Goal: Information Seeking & Learning: Find specific fact

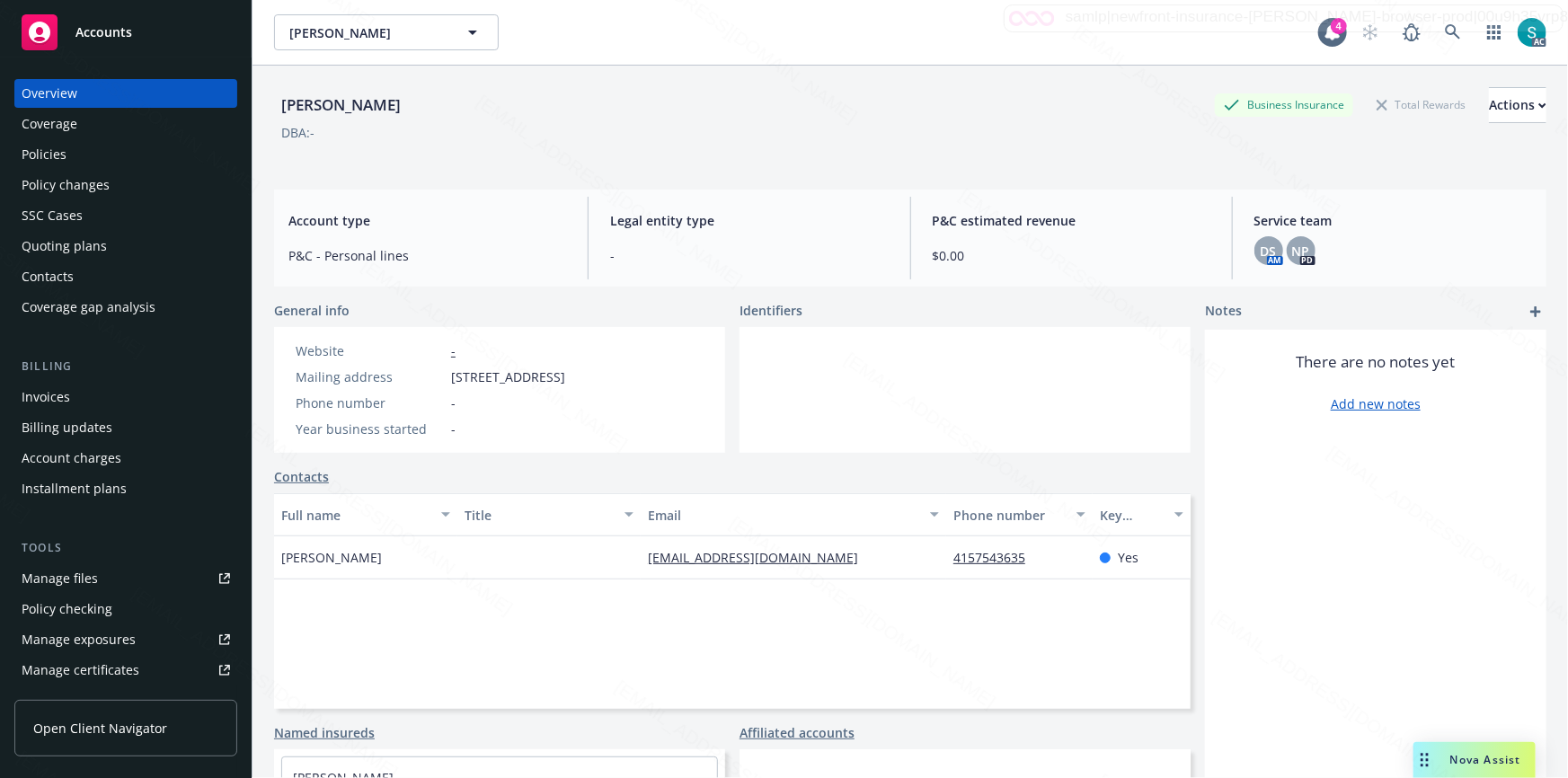
click at [47, 154] on div "Policies" at bounding box center [44, 154] width 45 height 28
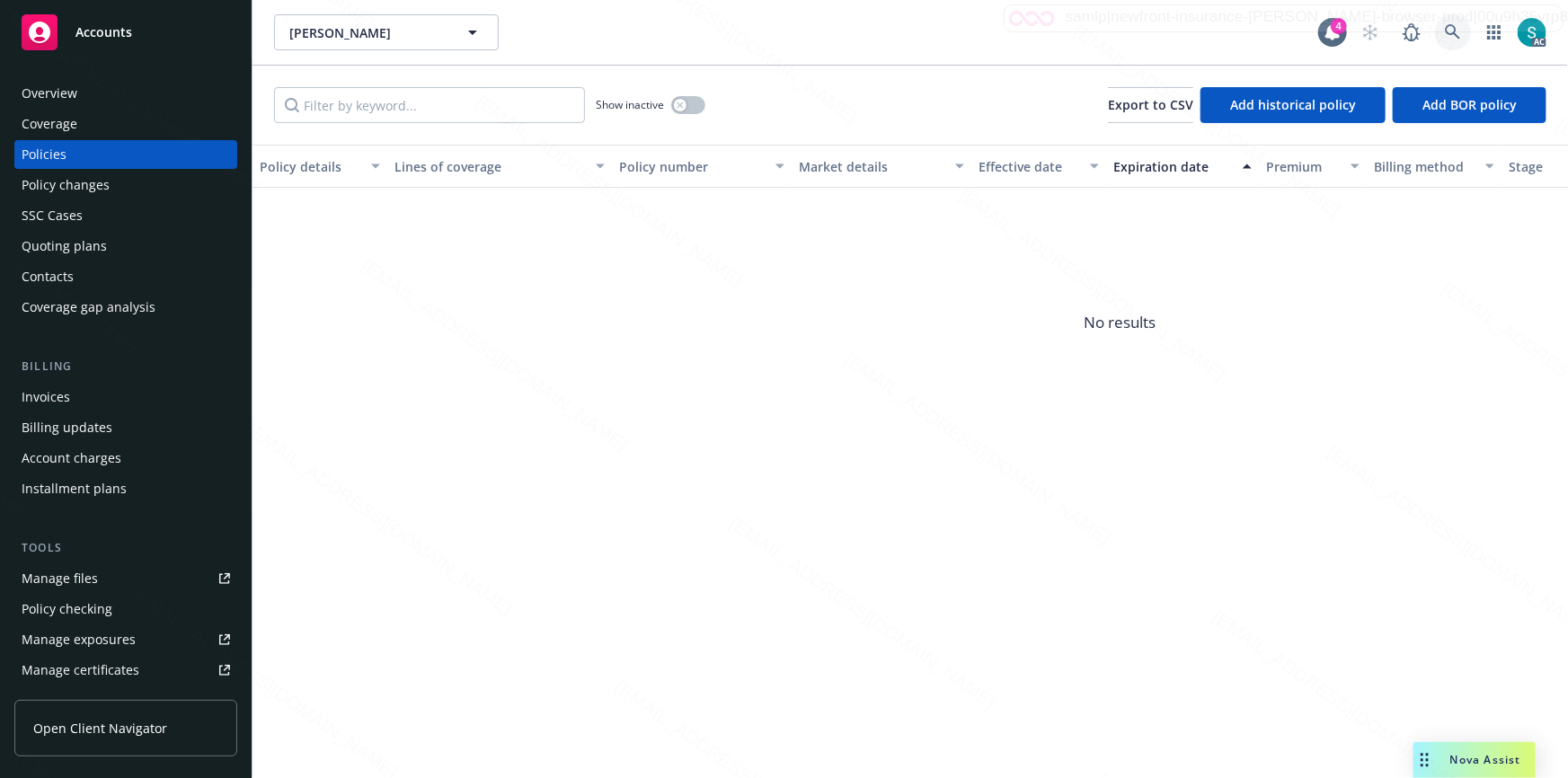
click at [1450, 26] on icon at bounding box center [1454, 33] width 16 height 16
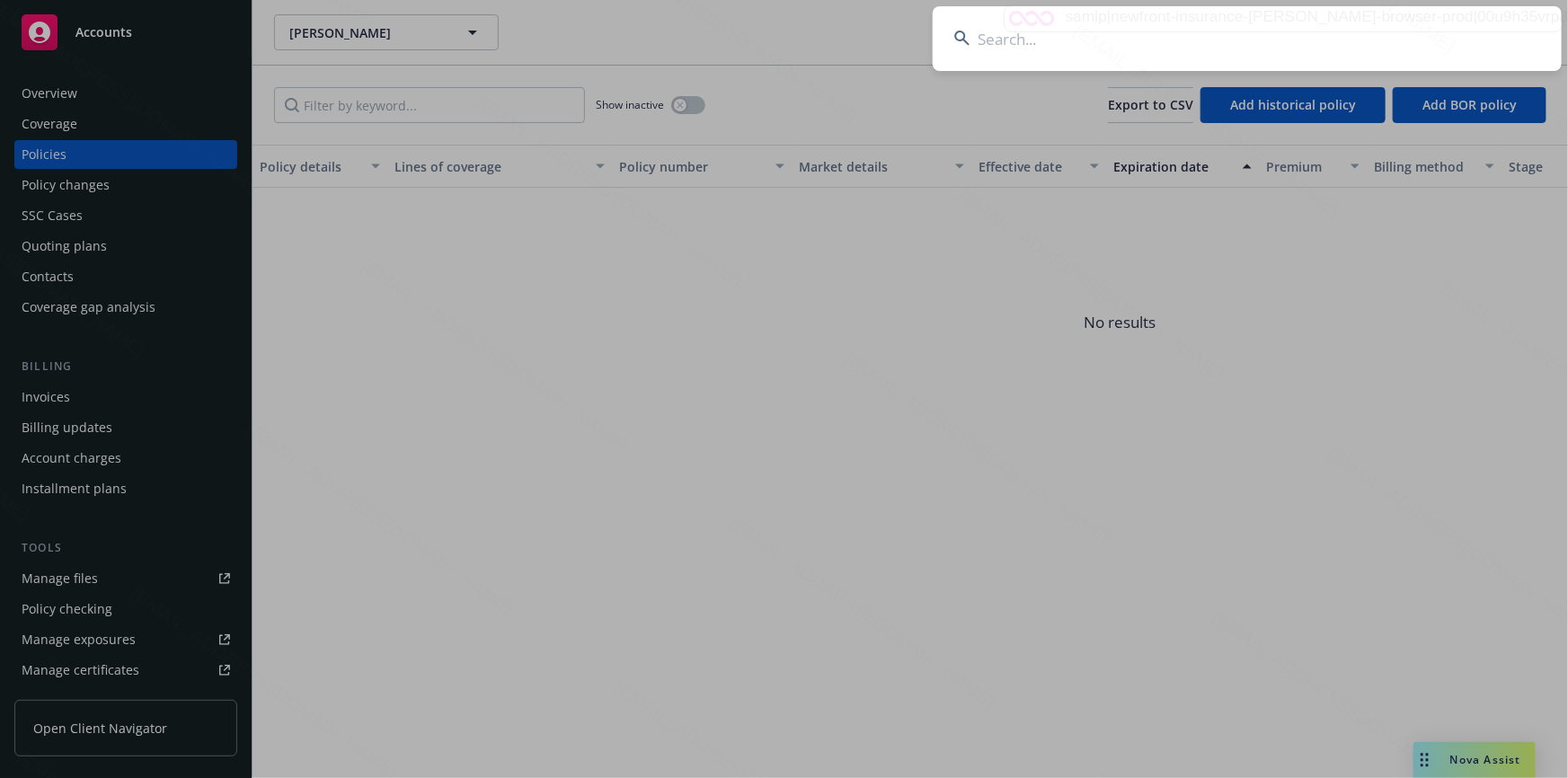
click at [1285, 38] on input at bounding box center [1247, 38] width 629 height 65
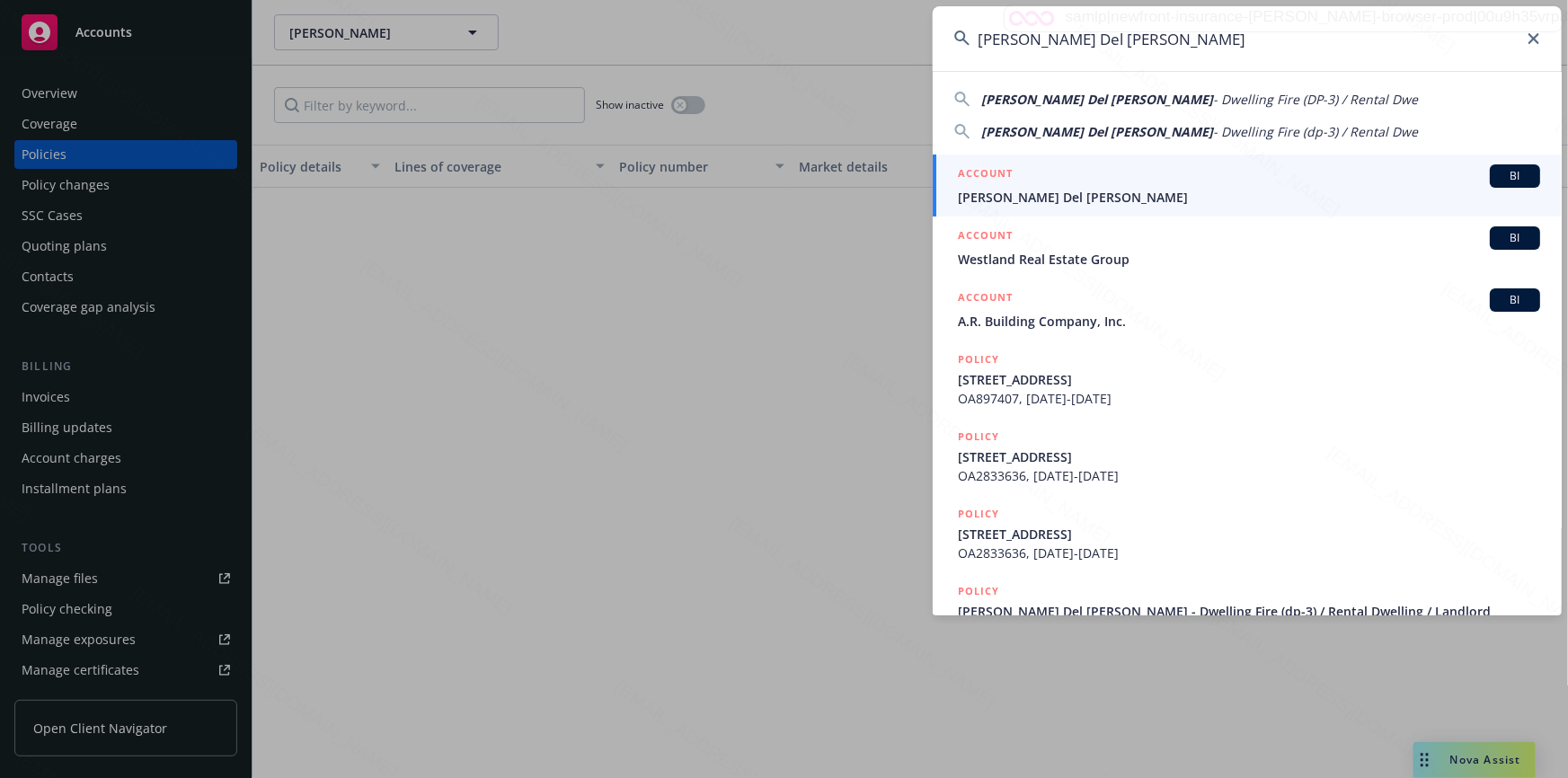
type input "[PERSON_NAME] Del [PERSON_NAME]"
click at [1044, 179] on div "ACCOUNT BI" at bounding box center [1249, 177] width 582 height 24
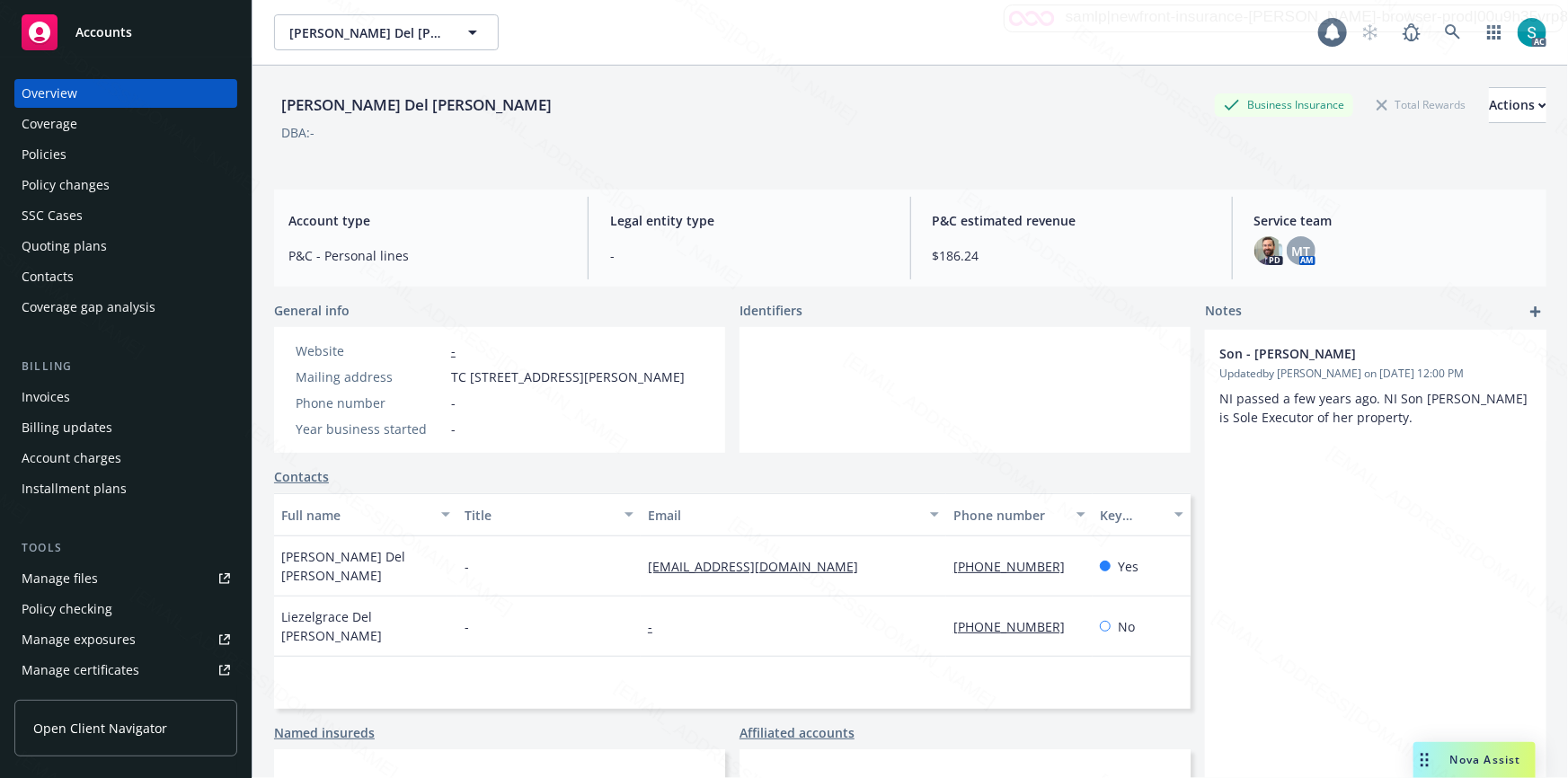
click at [71, 154] on div "Policies" at bounding box center [126, 154] width 209 height 28
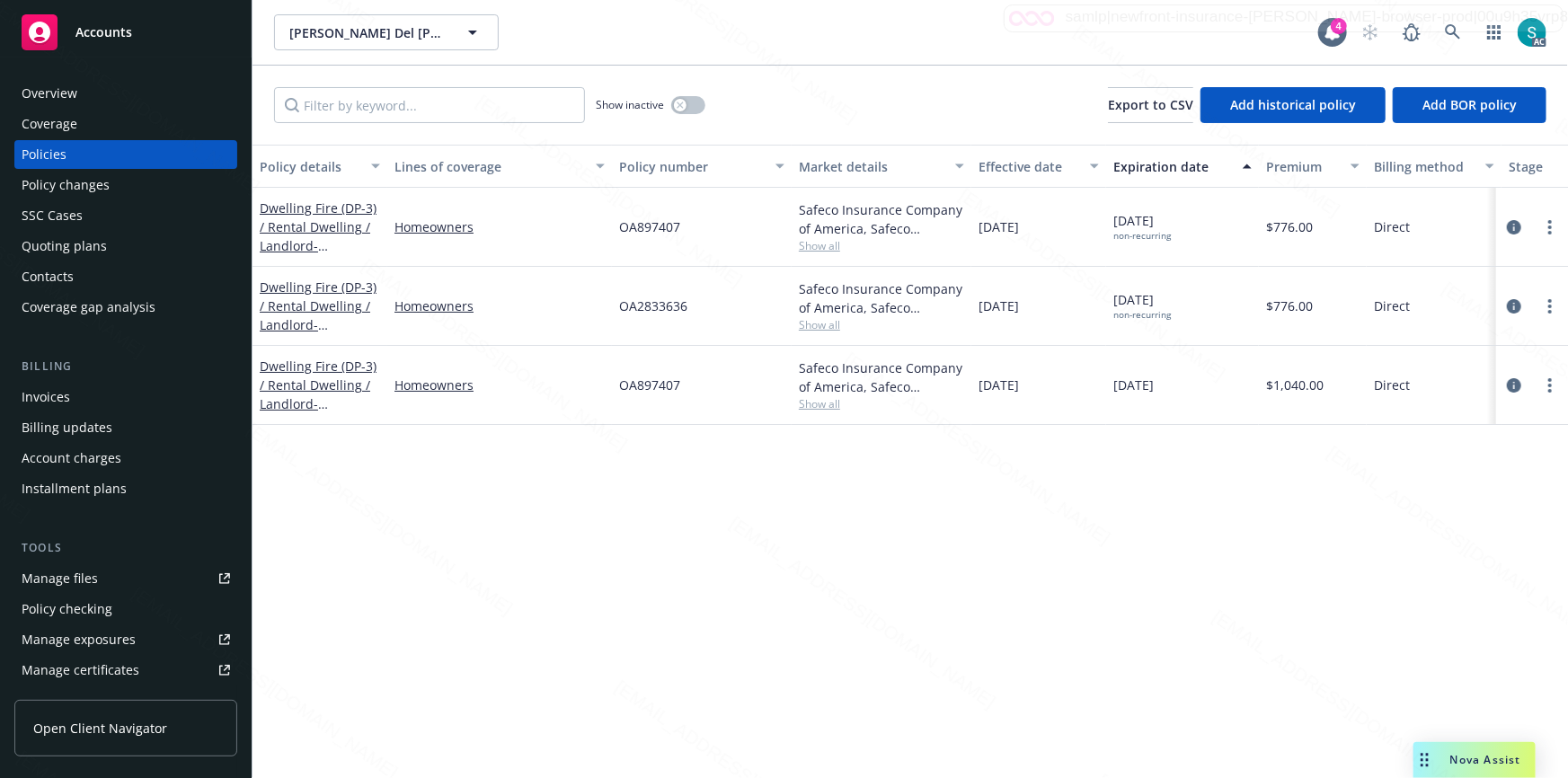
click at [645, 231] on span "OA897407" at bounding box center [650, 227] width 61 height 19
copy span "OA897407"
click at [64, 94] on div "Overview" at bounding box center [49, 92] width 56 height 28
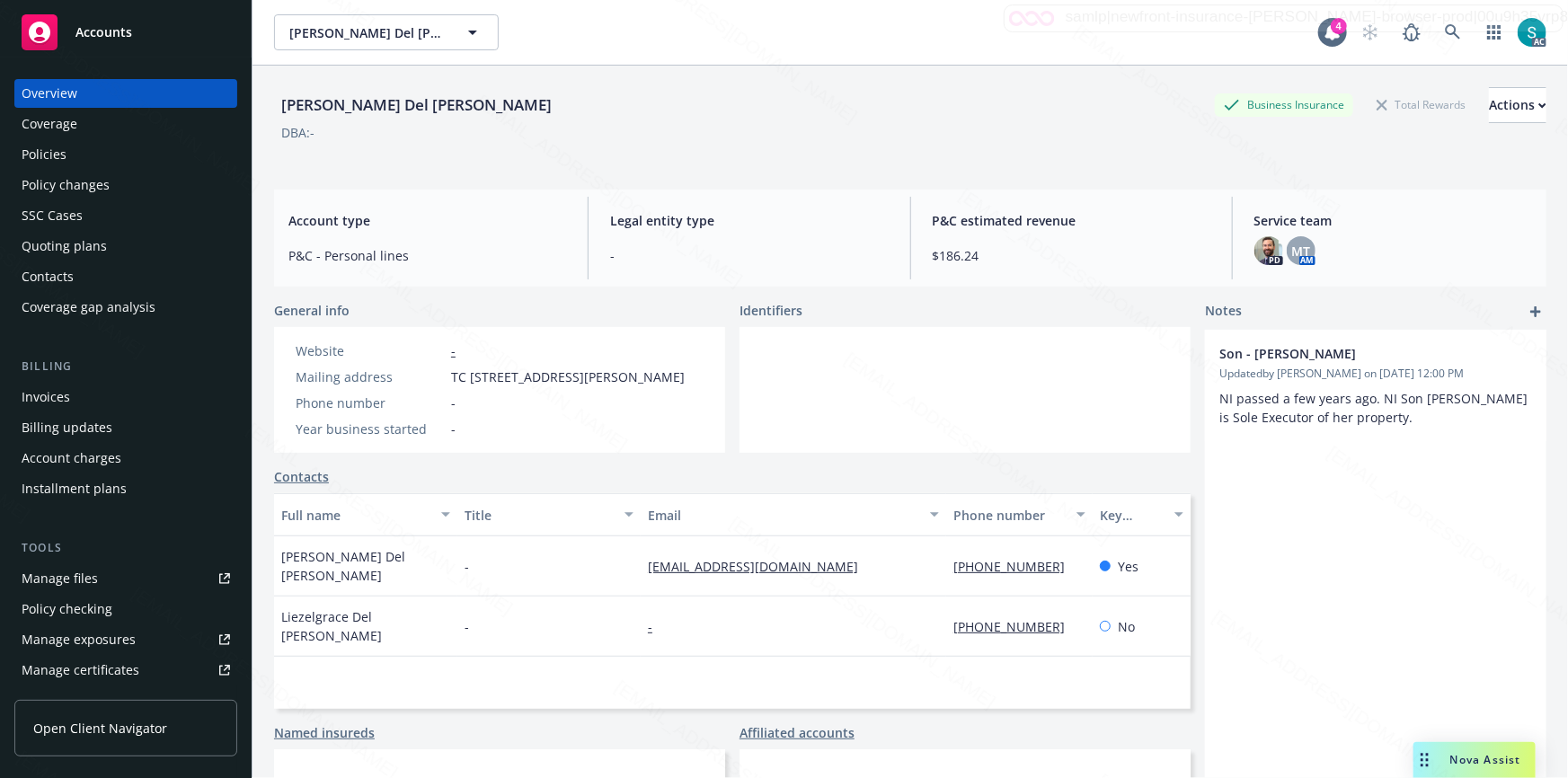
click at [300, 108] on div "[PERSON_NAME] Del [PERSON_NAME]" at bounding box center [416, 105] width 285 height 24
click at [87, 156] on div "Policies" at bounding box center [126, 154] width 209 height 28
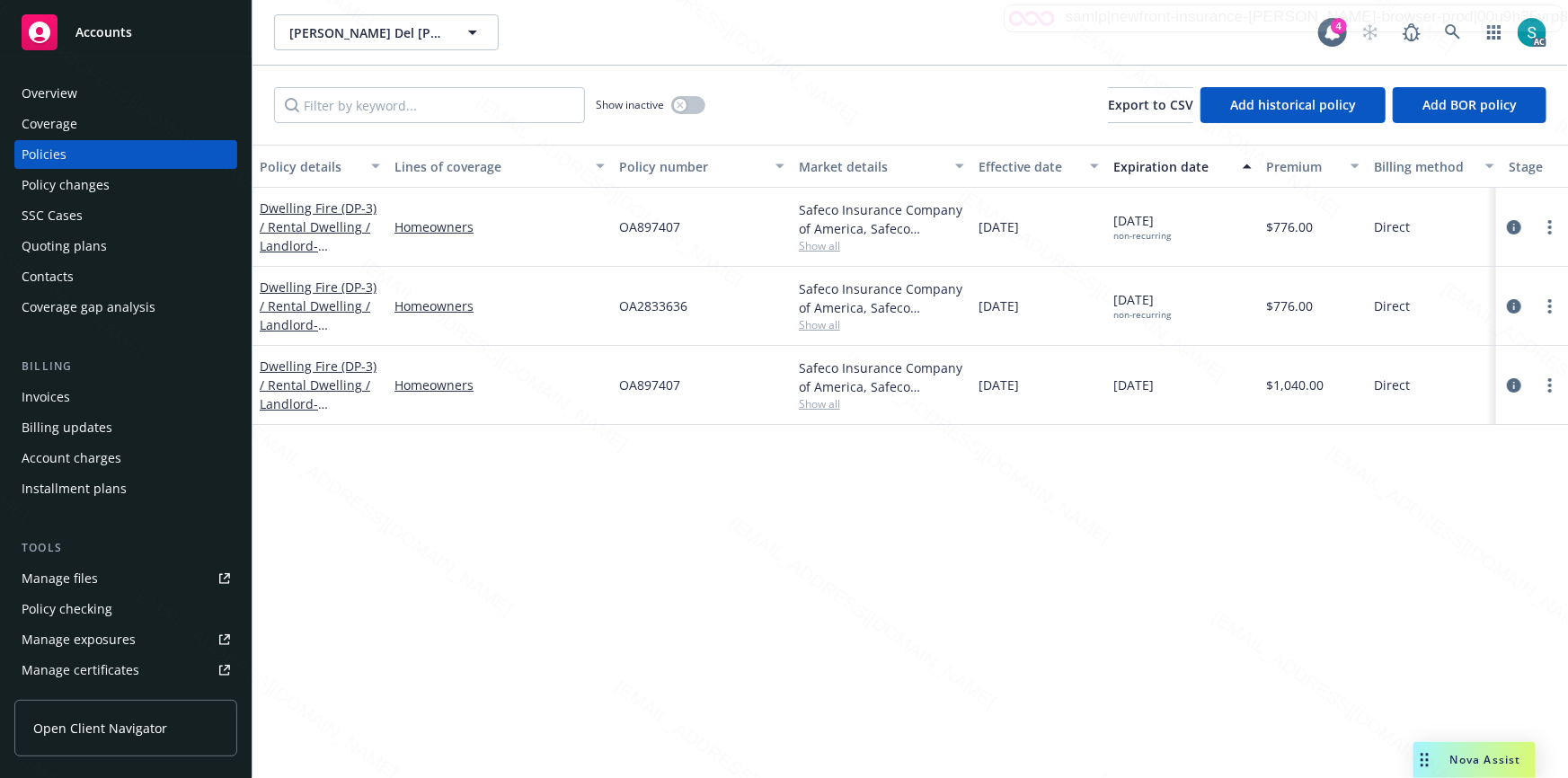
click at [629, 226] on span "OA897407" at bounding box center [650, 227] width 61 height 19
copy span "OA897407"
click at [1450, 25] on icon at bounding box center [1453, 32] width 16 height 16
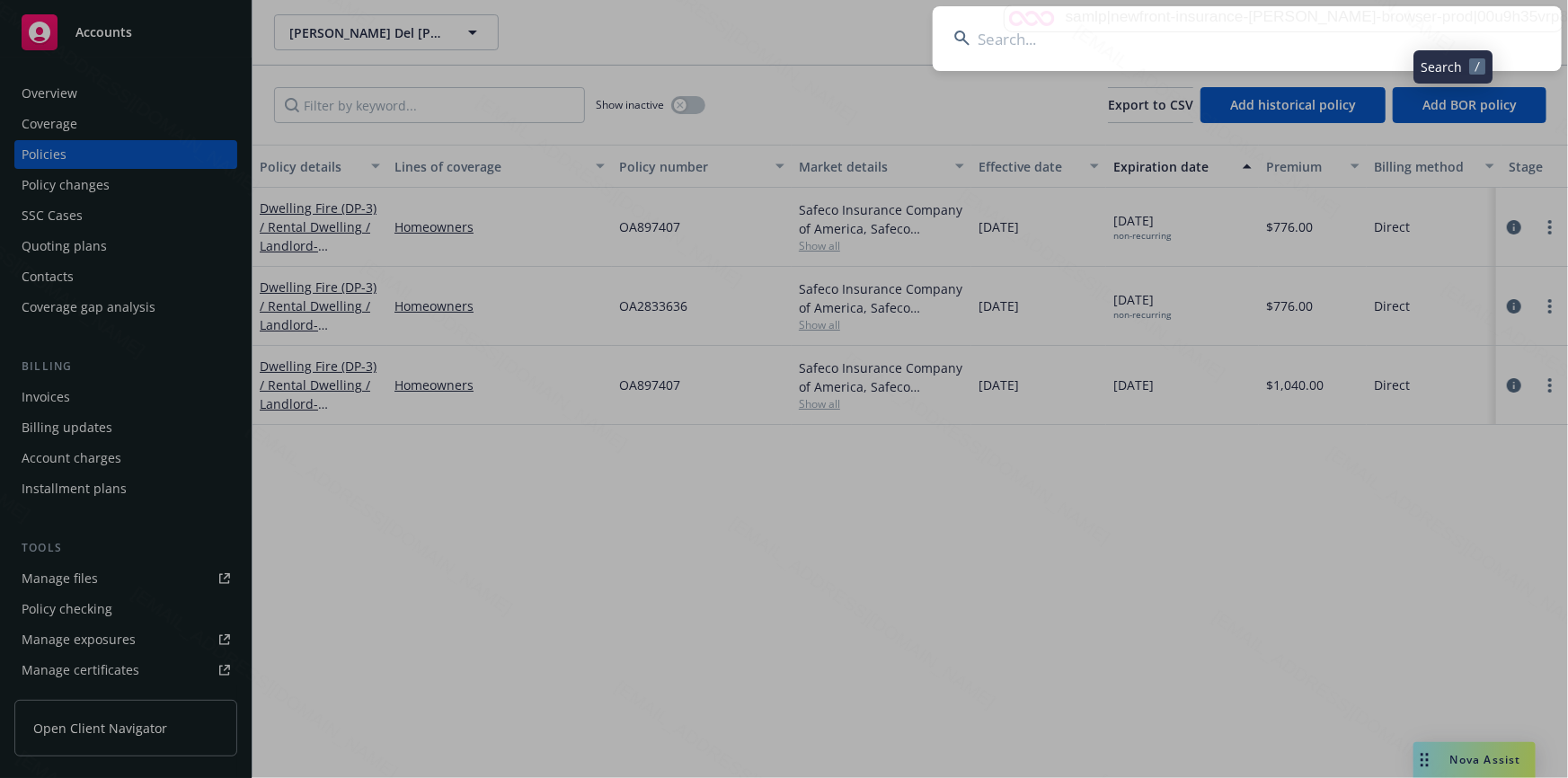
click at [1263, 32] on input at bounding box center [1247, 38] width 629 height 65
type input "[PERSON_NAME]"
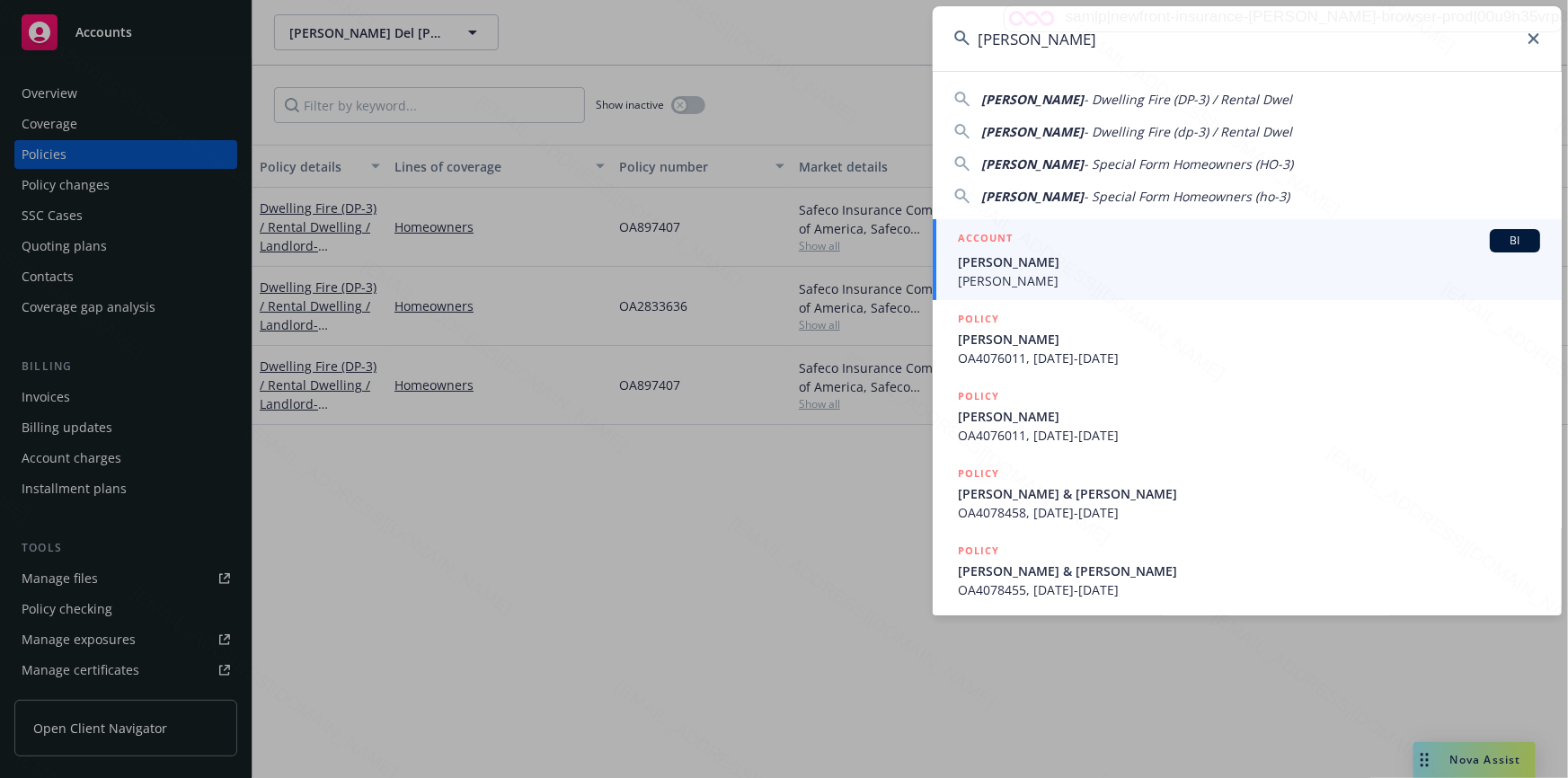
click at [1195, 254] on span "[PERSON_NAME]" at bounding box center [1249, 262] width 582 height 19
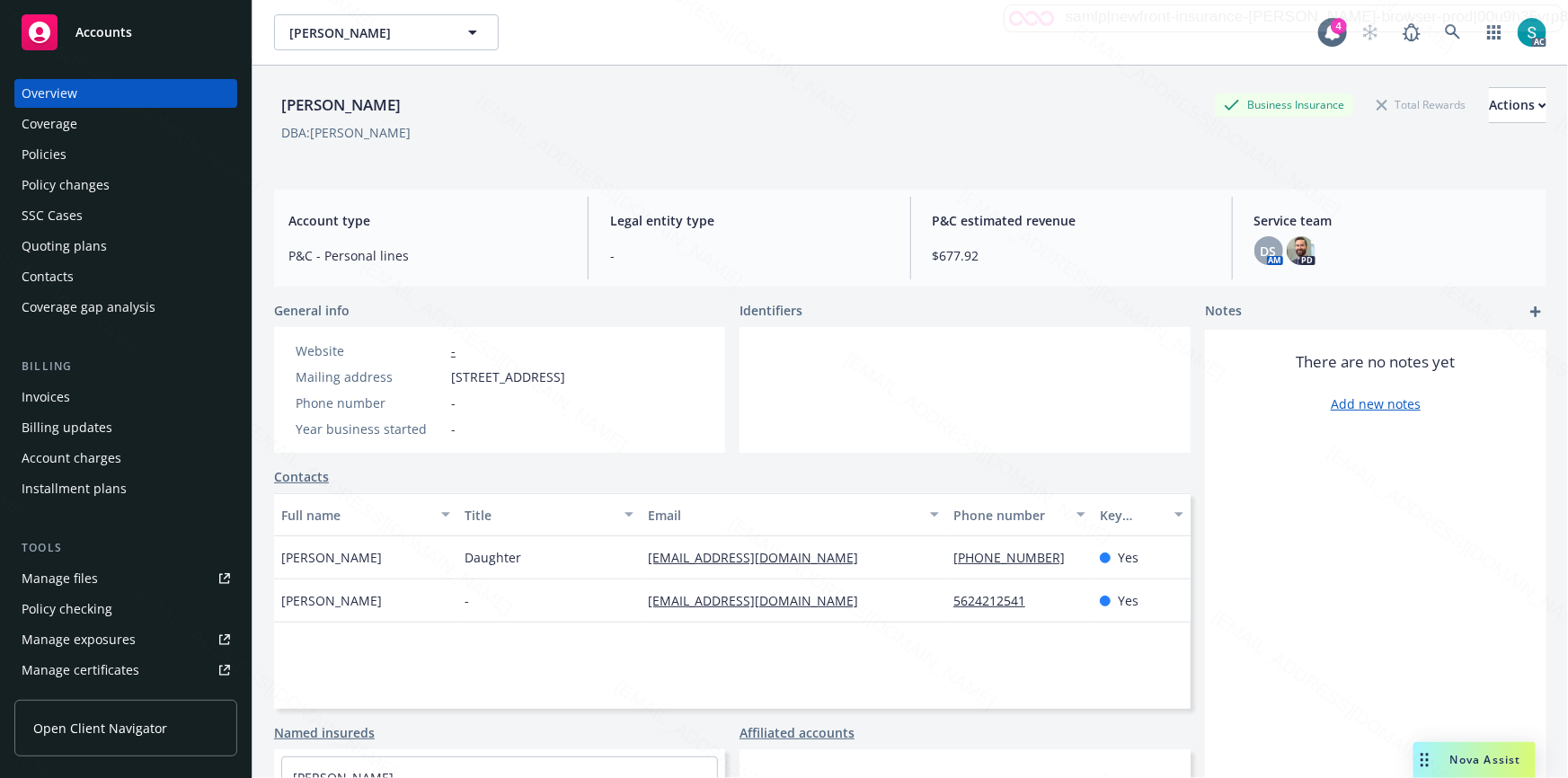
click at [63, 161] on div "Policies" at bounding box center [44, 154] width 45 height 28
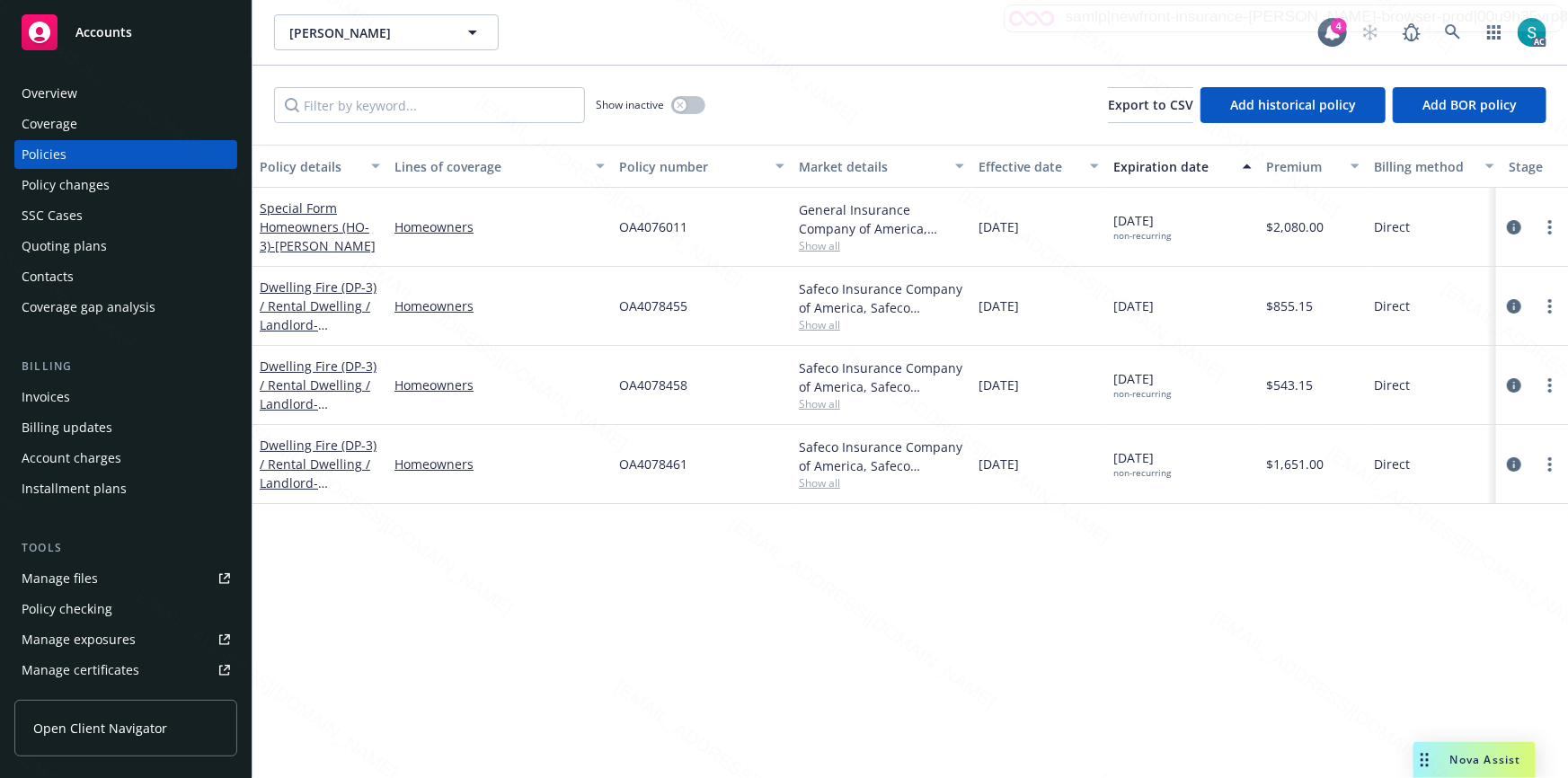
click at [646, 232] on span "OA4076011" at bounding box center [654, 227] width 69 height 19
click at [1451, 26] on icon at bounding box center [1454, 33] width 16 height 16
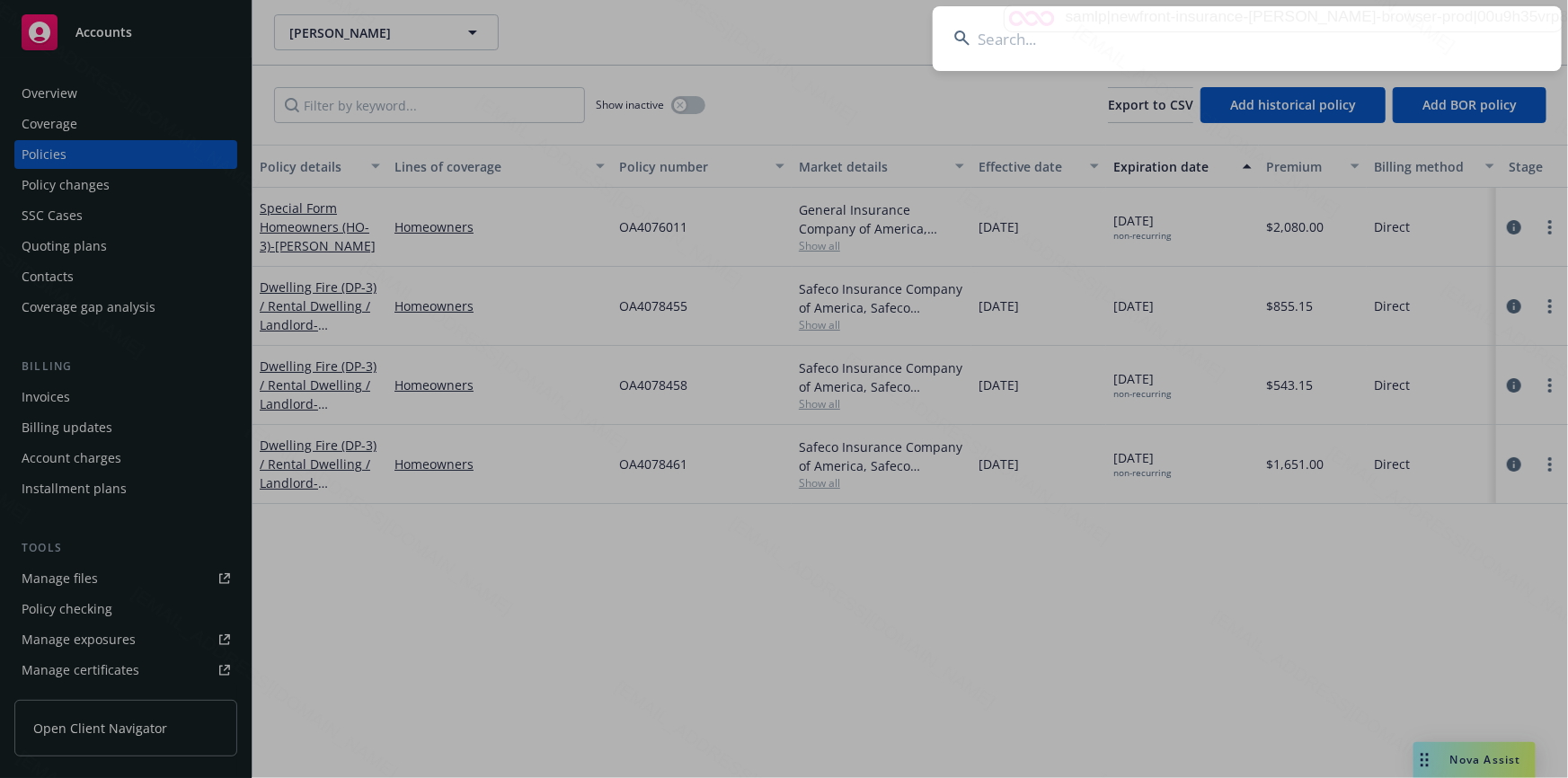
click at [1101, 19] on input at bounding box center [1247, 38] width 629 height 65
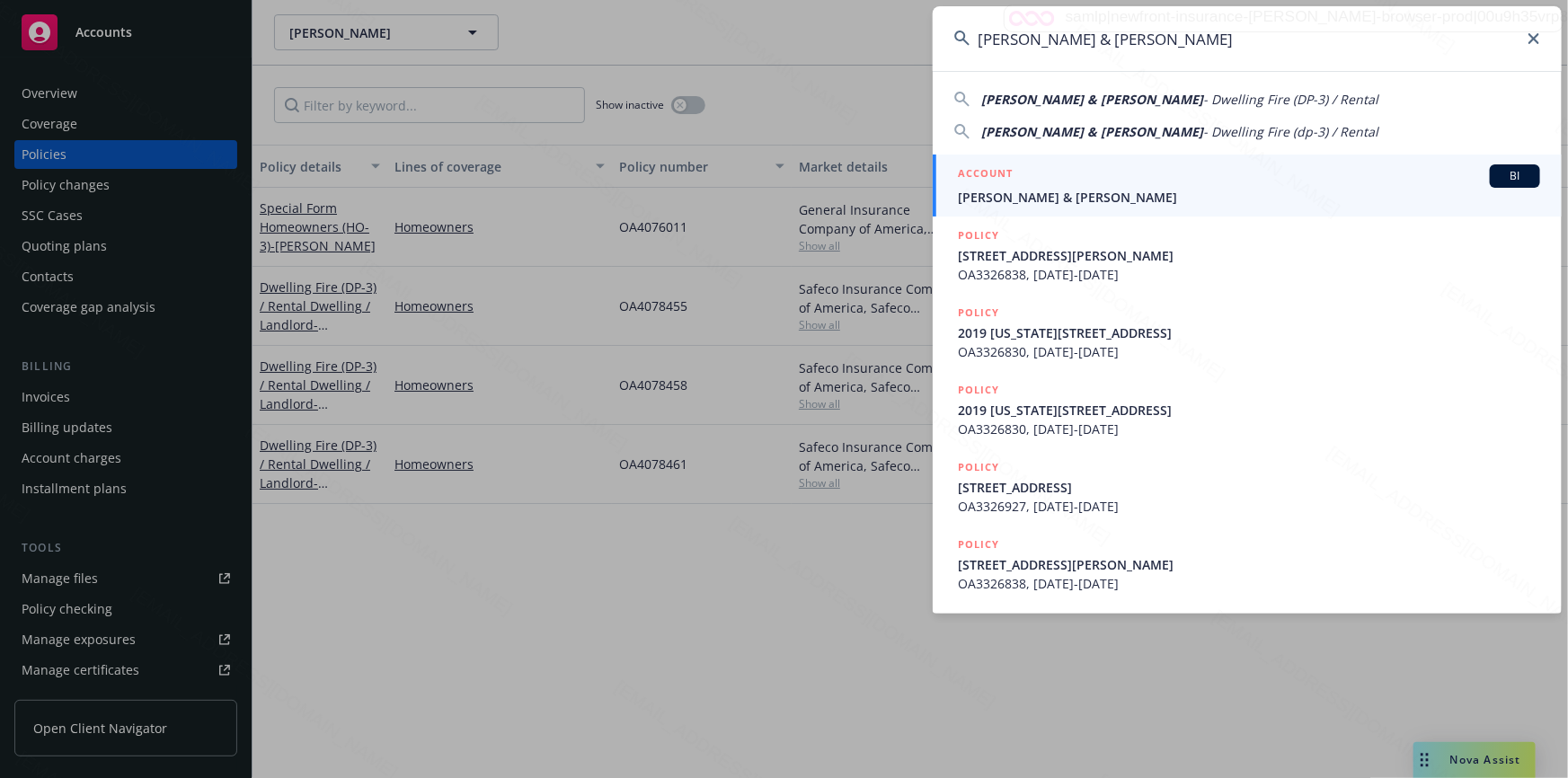
type input "[PERSON_NAME] & [PERSON_NAME]"
click at [1035, 200] on span "[PERSON_NAME] & [PERSON_NAME]" at bounding box center [1249, 197] width 582 height 19
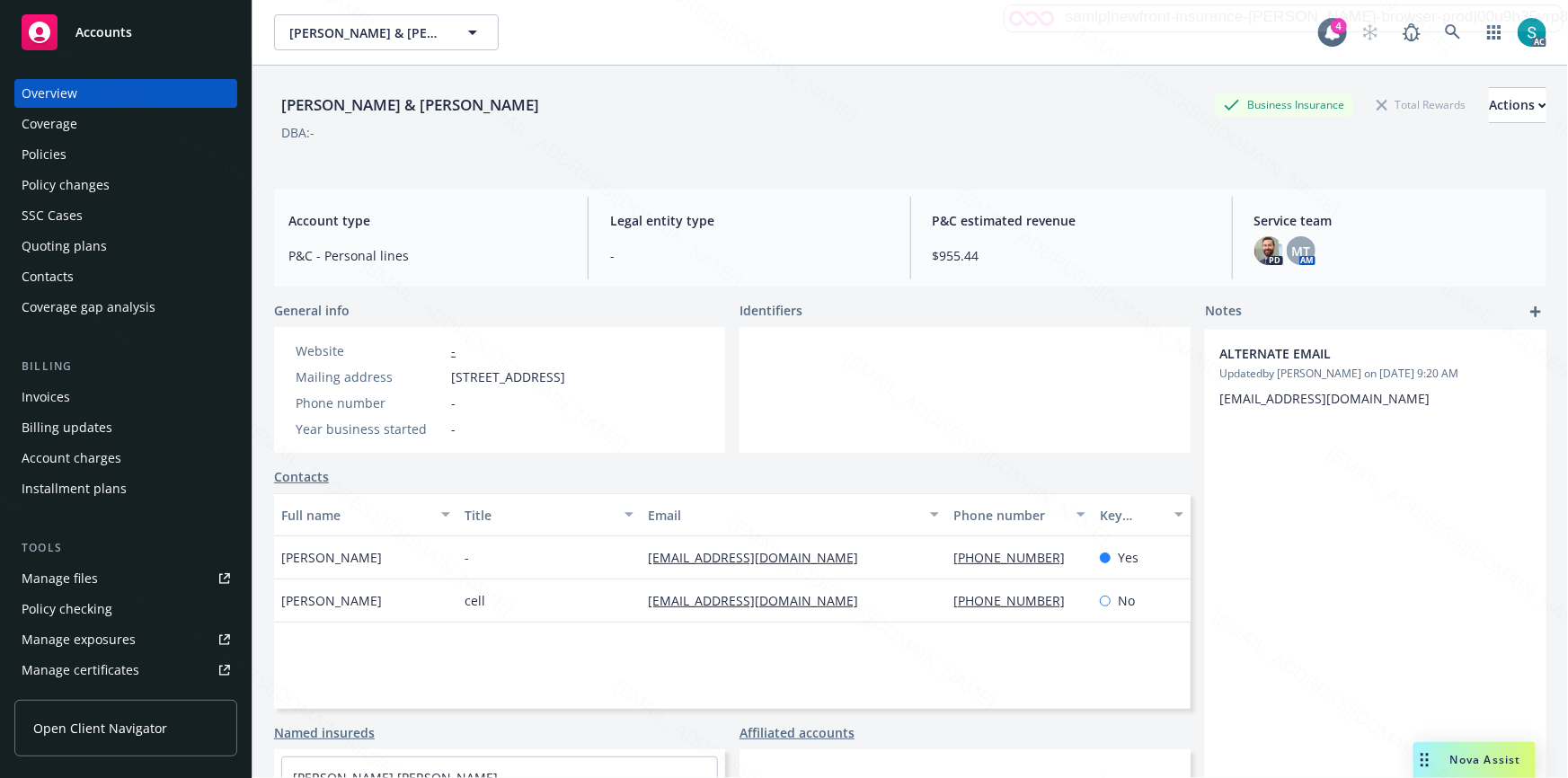
click at [67, 157] on div "Policies" at bounding box center [126, 154] width 209 height 28
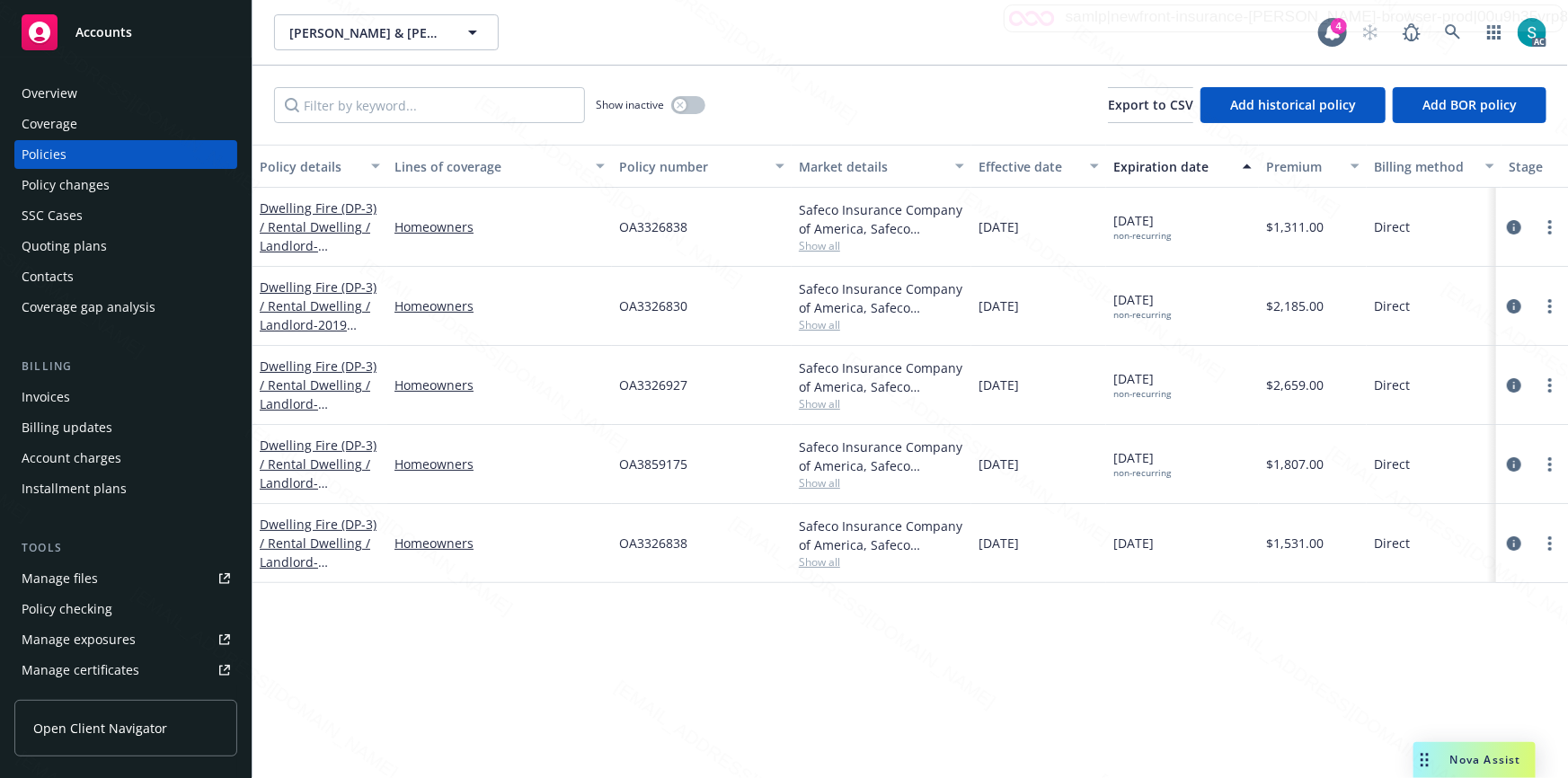
click at [678, 224] on span "OA3326838" at bounding box center [654, 227] width 69 height 19
click at [639, 315] on span "OA3326830" at bounding box center [654, 306] width 69 height 19
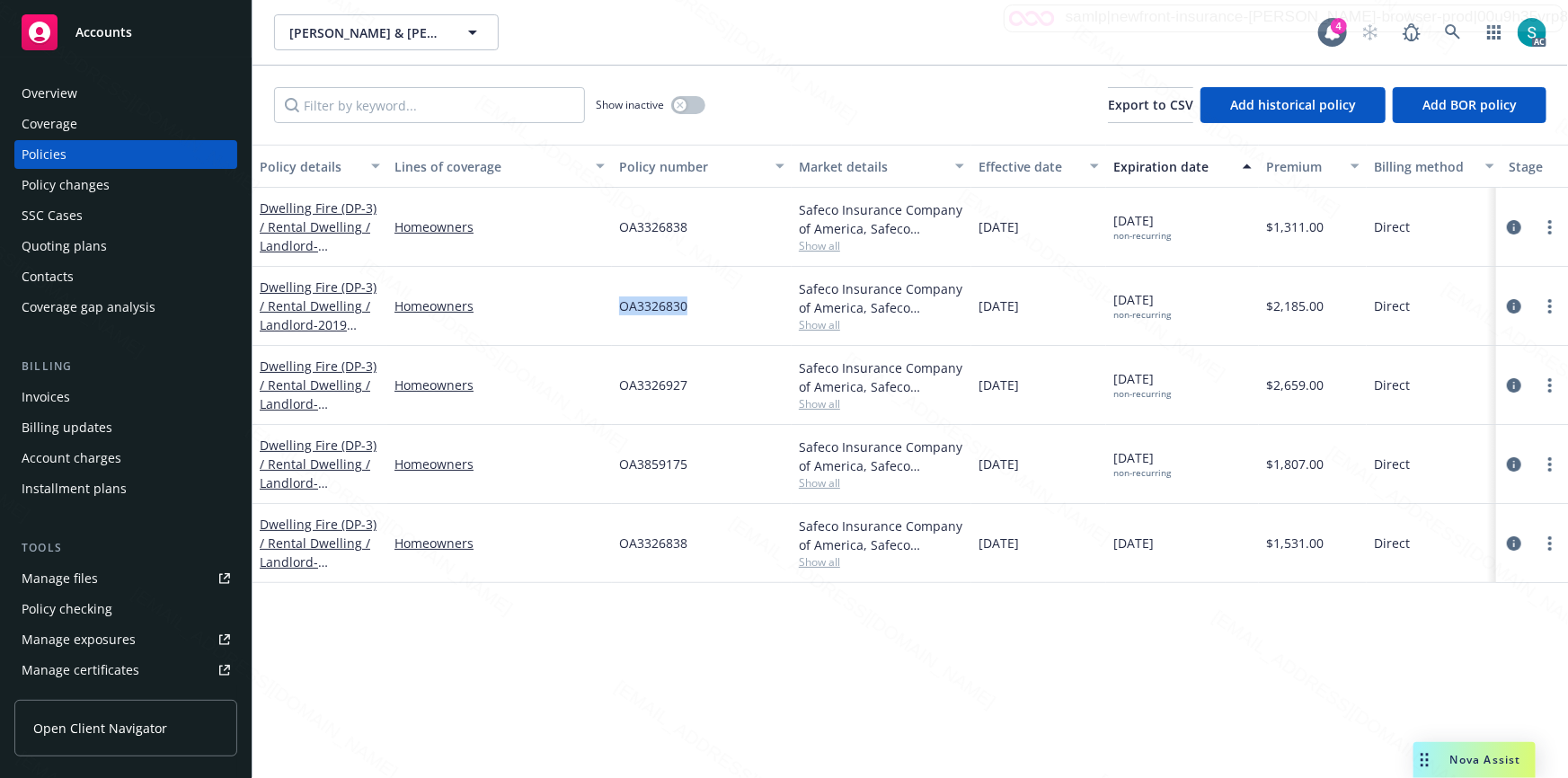
click at [639, 315] on span "OA3326830" at bounding box center [654, 306] width 69 height 19
copy span "OA3326830"
click at [634, 230] on span "OA3326838" at bounding box center [654, 227] width 69 height 19
copy span "OA3326838"
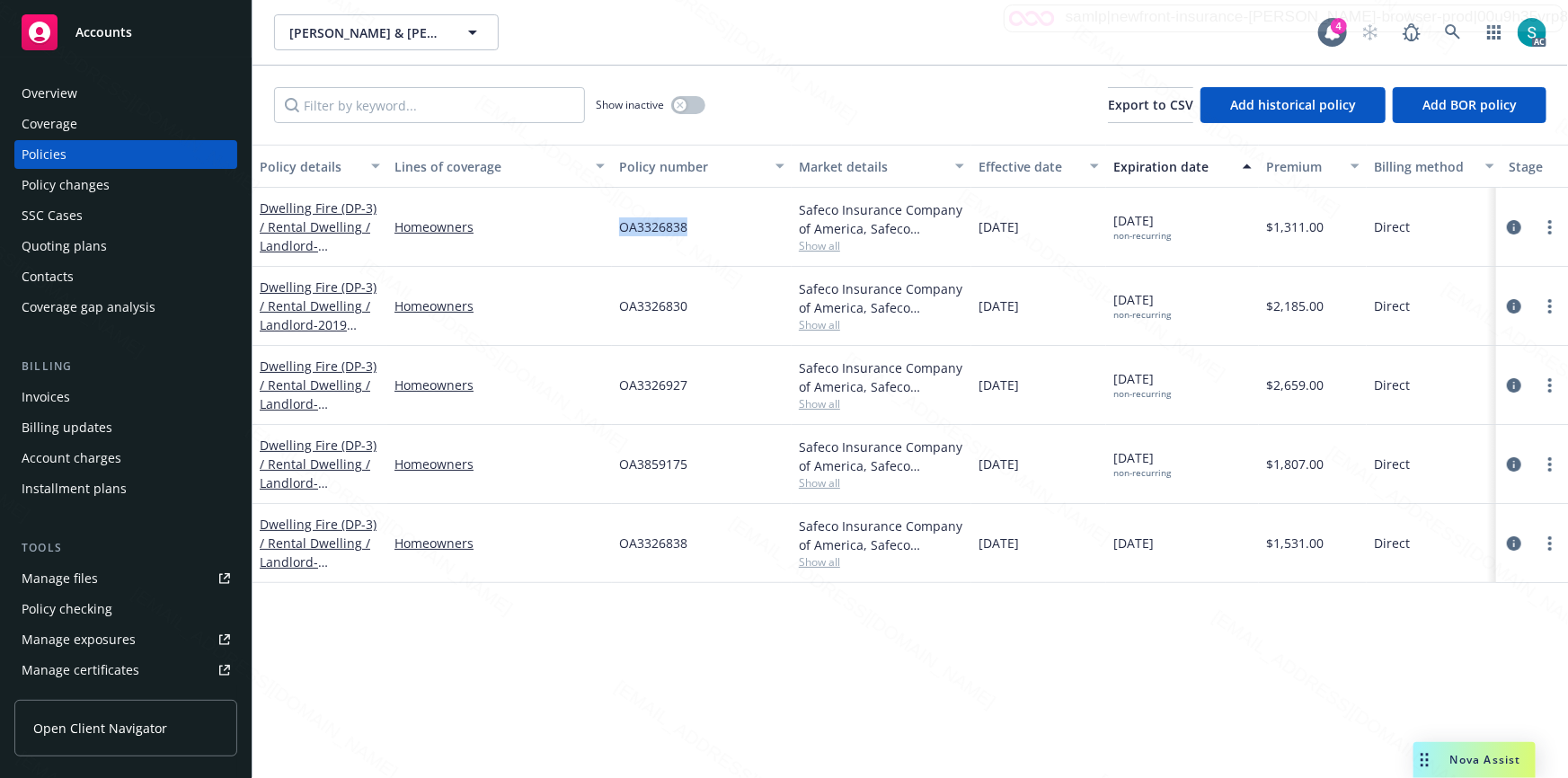
click at [654, 313] on span "OA3326830" at bounding box center [654, 306] width 69 height 19
copy span "OA3326830"
click at [661, 381] on span "OA3326927" at bounding box center [654, 384] width 69 height 19
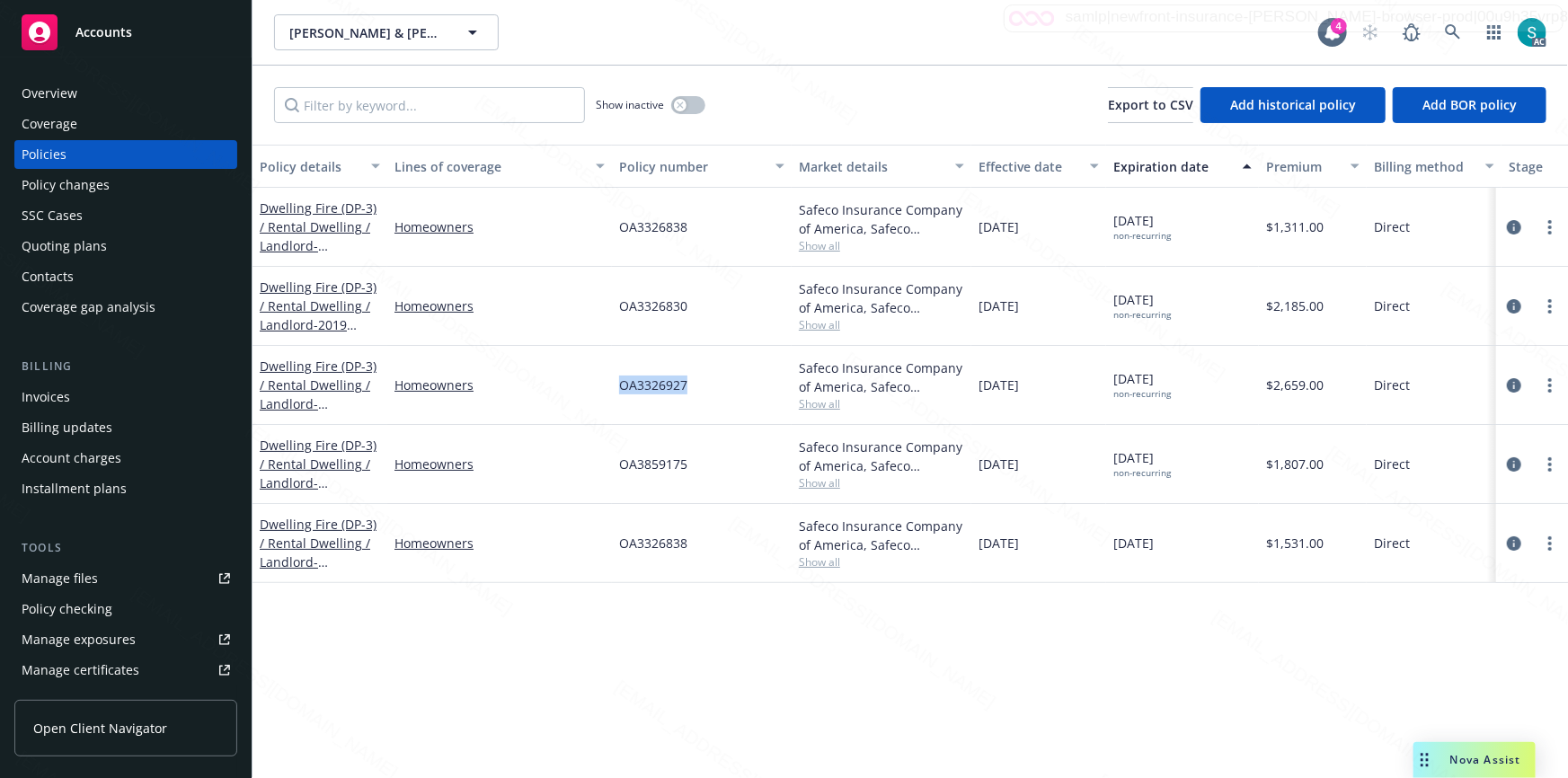
copy span "OA3326927"
click at [1448, 30] on icon at bounding box center [1454, 33] width 16 height 16
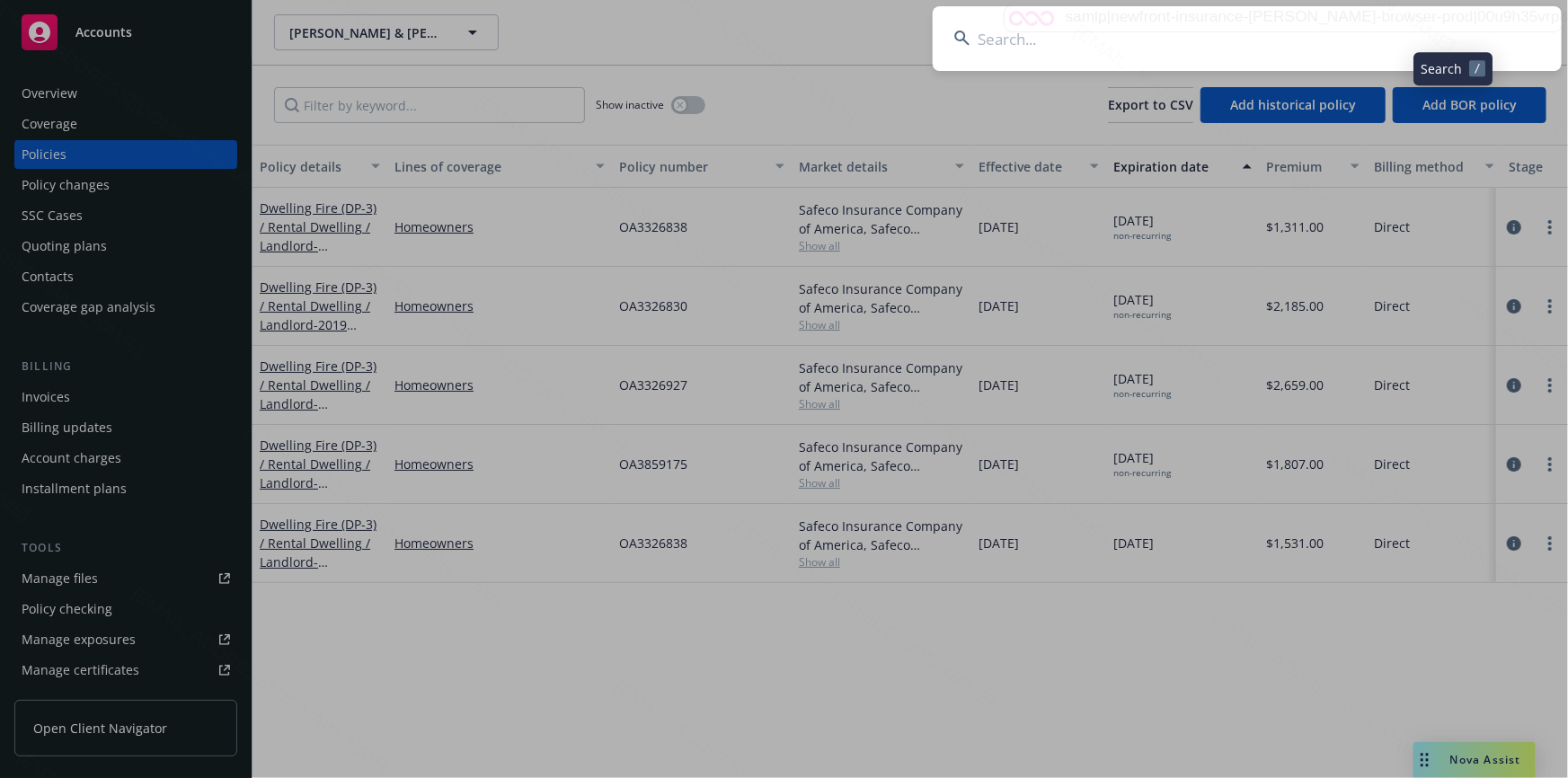
click at [1265, 27] on input at bounding box center [1247, 38] width 629 height 65
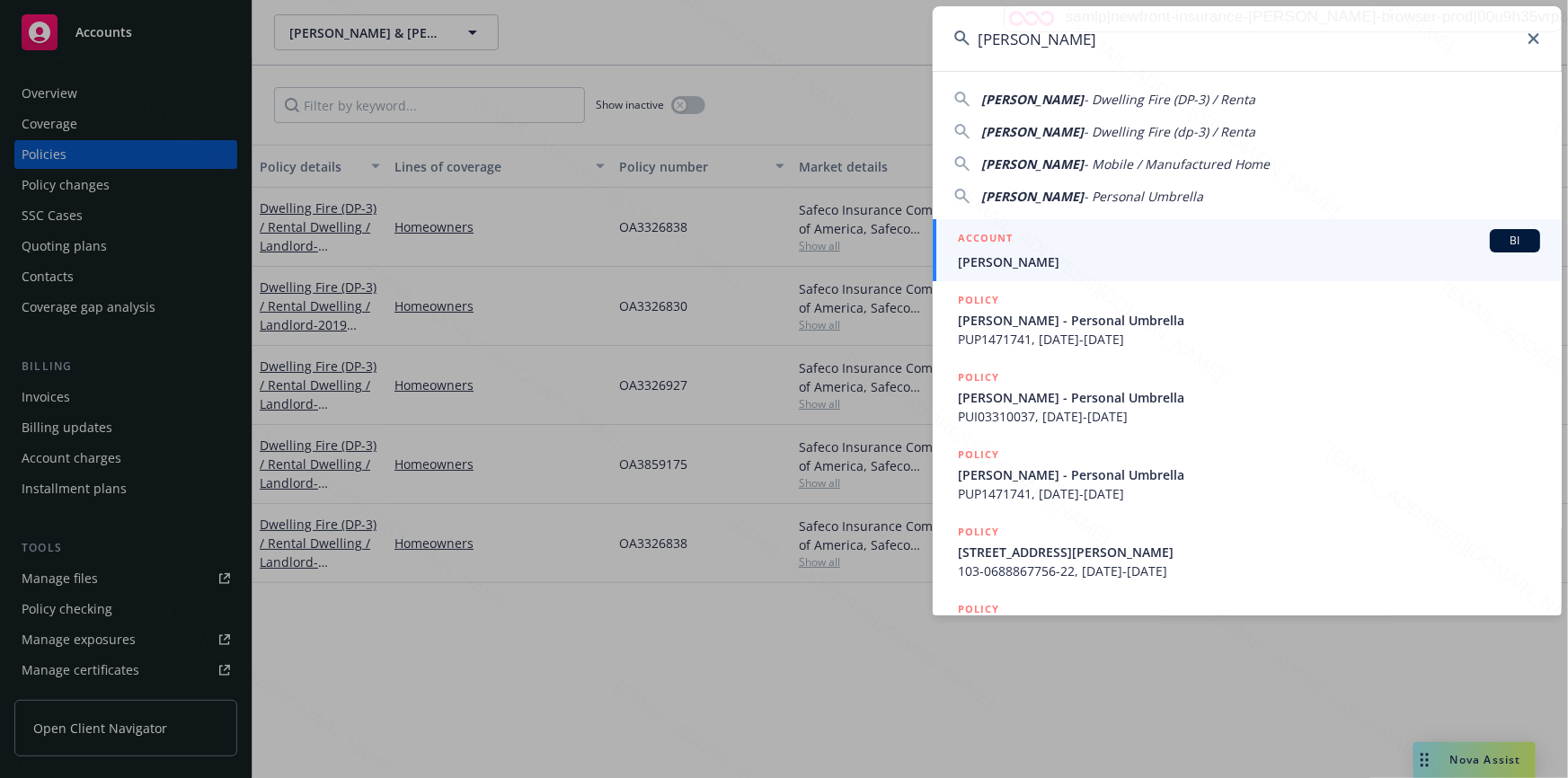
click at [1194, 35] on input "[PERSON_NAME]" at bounding box center [1247, 38] width 629 height 65
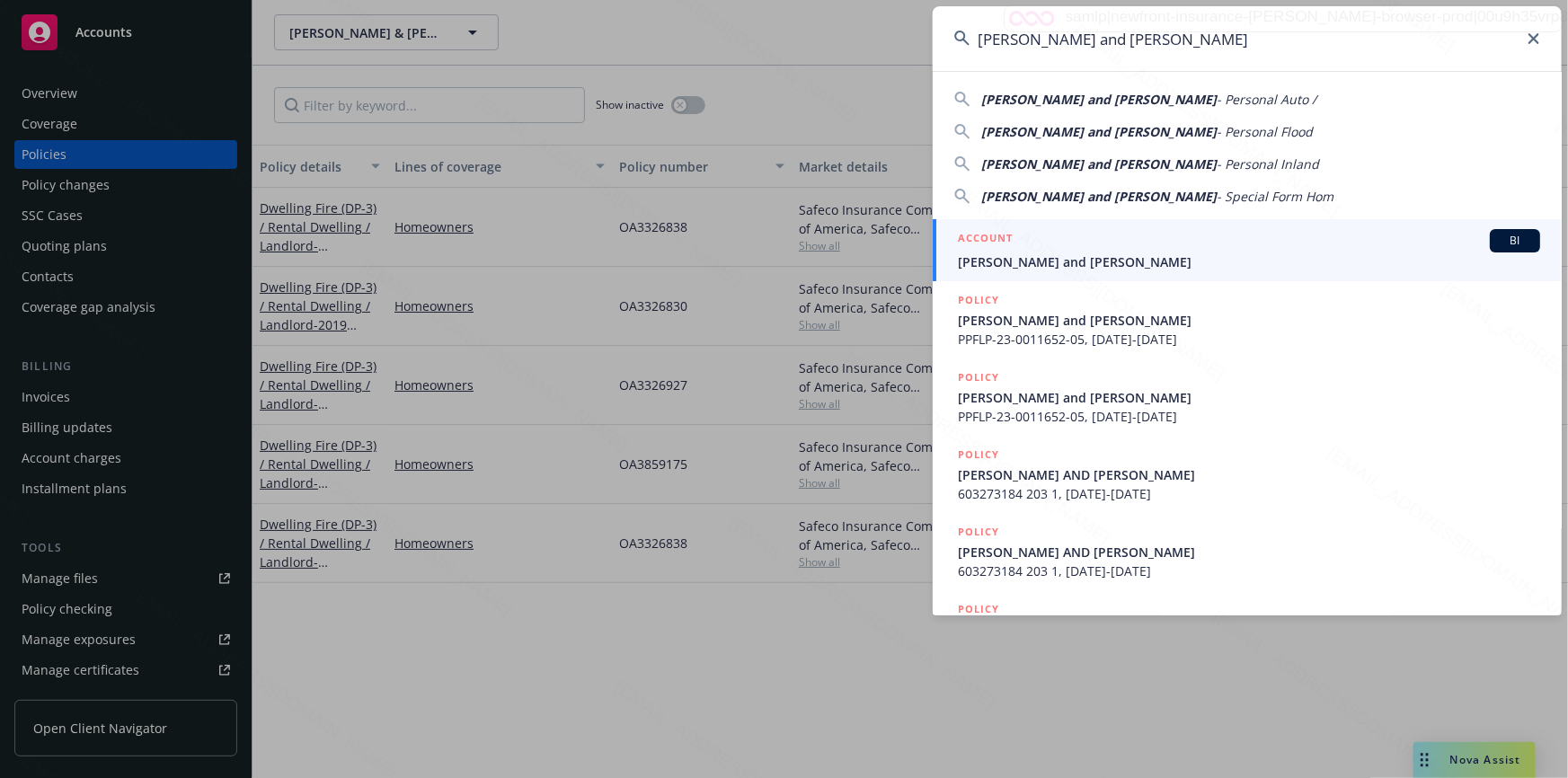
type input "[PERSON_NAME] and [PERSON_NAME]"
click at [1037, 258] on span "[PERSON_NAME] and [PERSON_NAME]" at bounding box center [1249, 262] width 582 height 19
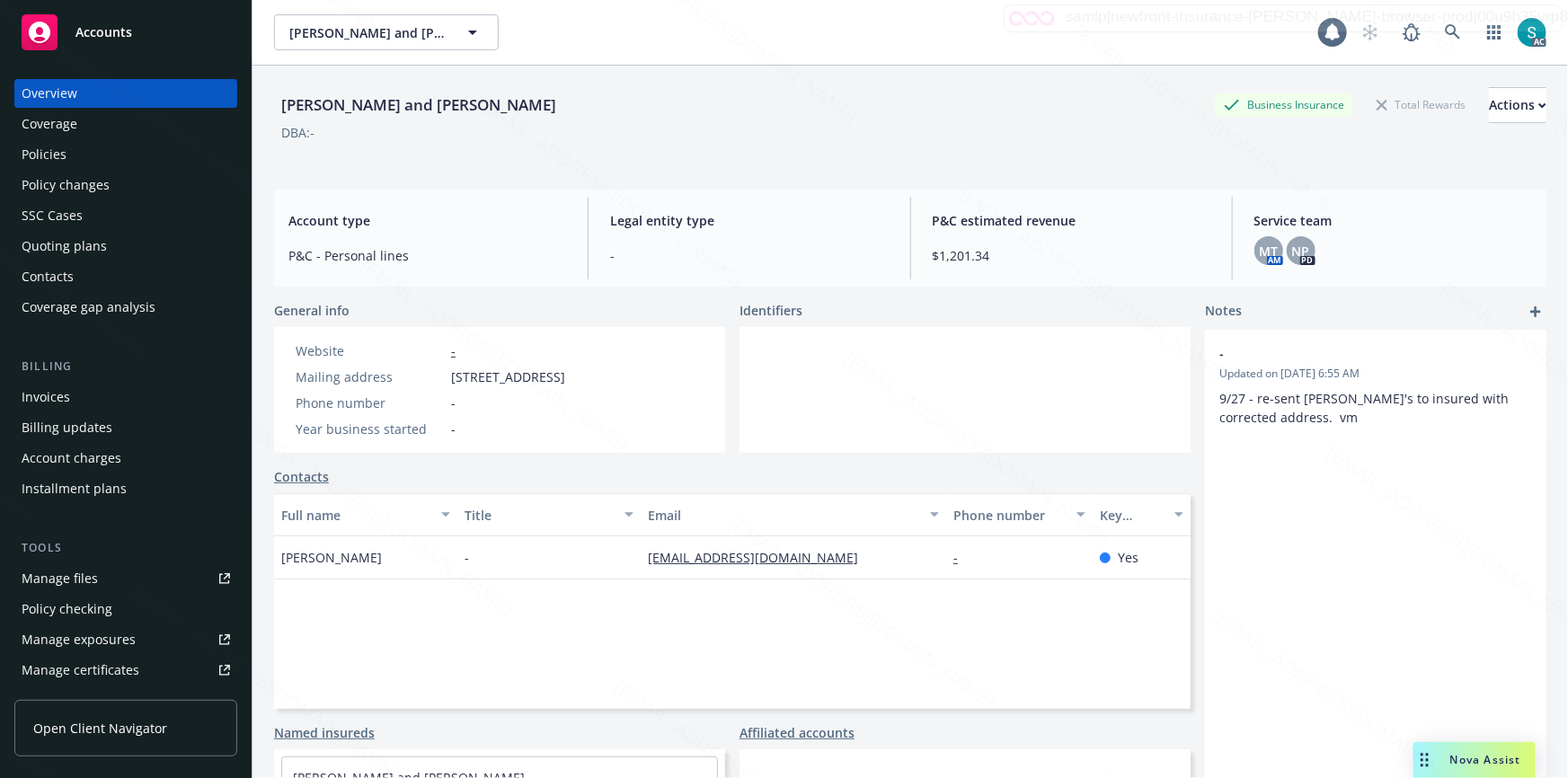
click at [55, 159] on div "Policies" at bounding box center [44, 154] width 45 height 28
